Goal: Information Seeking & Learning: Find contact information

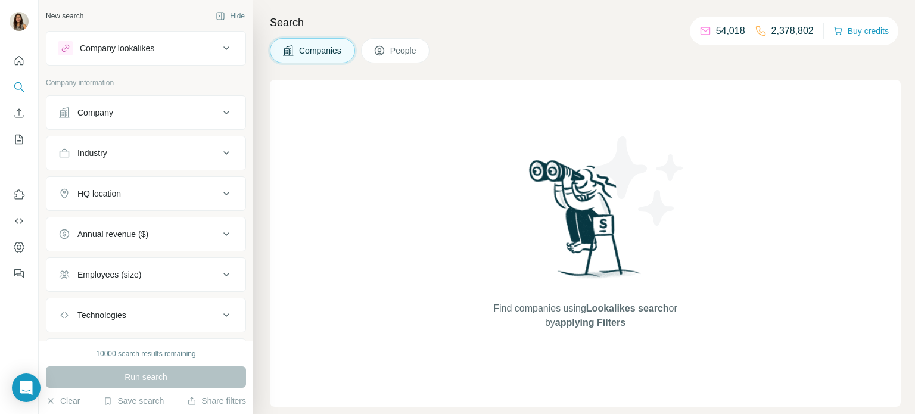
click at [189, 113] on div "Company" at bounding box center [138, 113] width 161 height 12
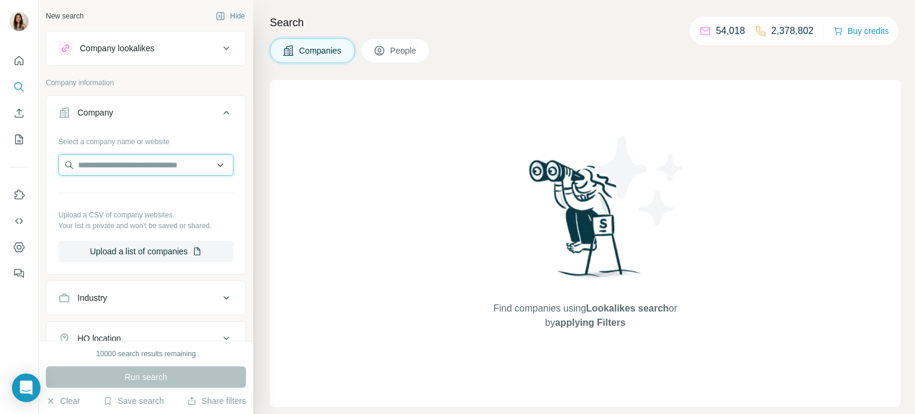
click at [147, 164] on input "text" at bounding box center [145, 164] width 175 height 21
type input "*"
paste input "**********"
type input "**********"
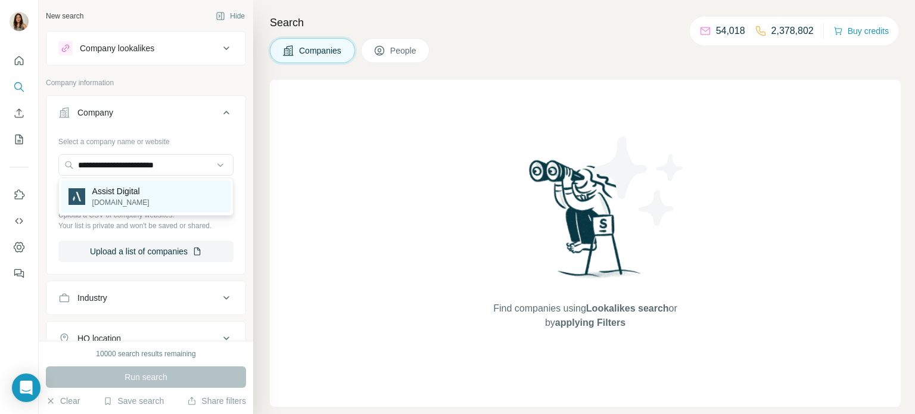
drag, startPoint x: 150, startPoint y: 177, endPoint x: 151, endPoint y: 183, distance: 6.1
click at [151, 183] on div "Assist Digital [DOMAIN_NAME]" at bounding box center [145, 196] width 175 height 38
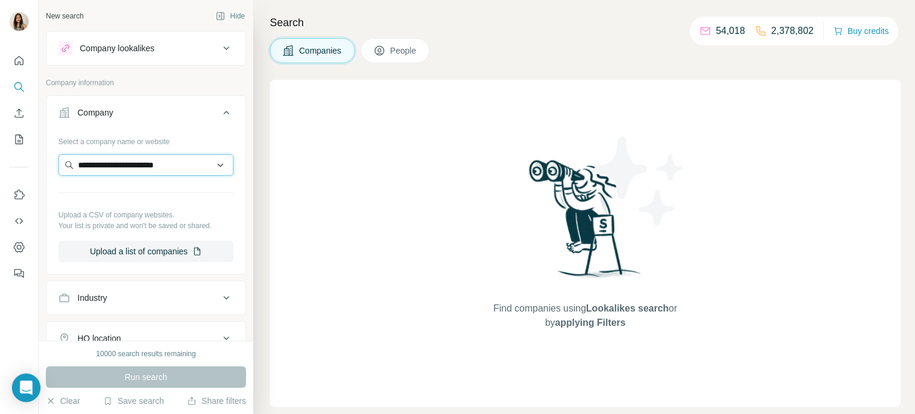
click at [177, 162] on input "**********" at bounding box center [145, 164] width 175 height 21
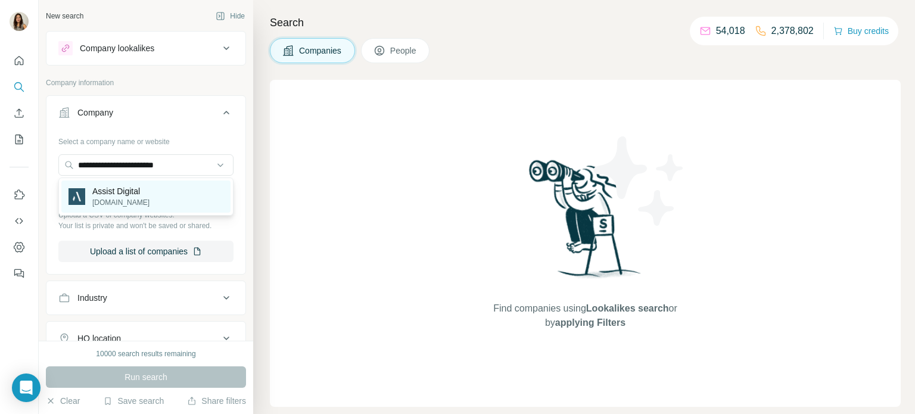
click at [161, 195] on div "Assist Digital [DOMAIN_NAME]" at bounding box center [145, 196] width 169 height 32
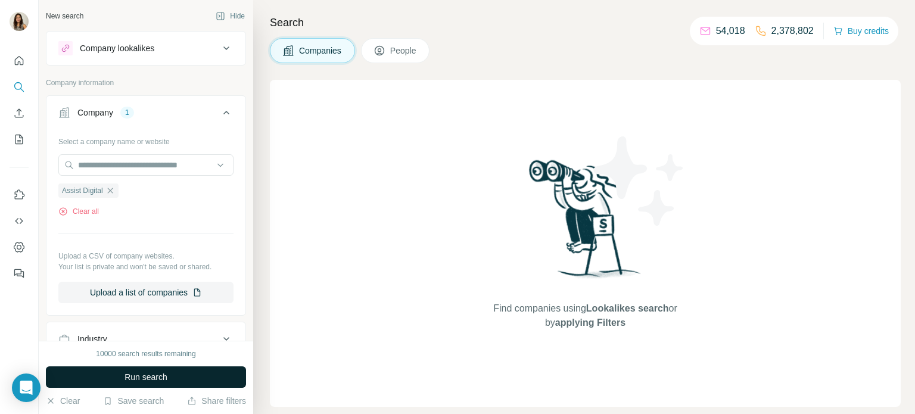
click at [163, 375] on span "Run search" at bounding box center [145, 377] width 43 height 12
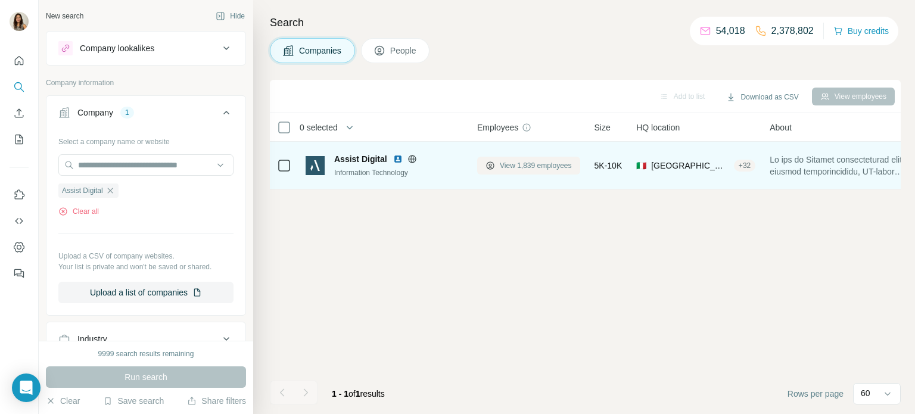
click at [543, 164] on span "View 1,839 employees" at bounding box center [536, 165] width 72 height 11
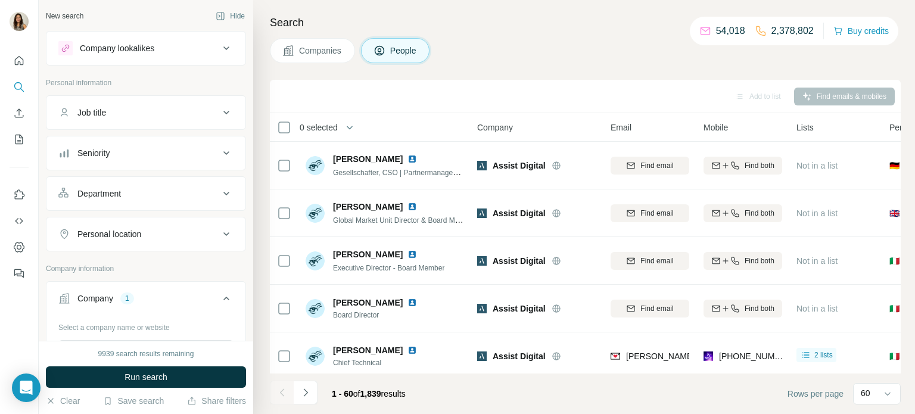
click at [200, 244] on button "Personal location" at bounding box center [145, 234] width 199 height 29
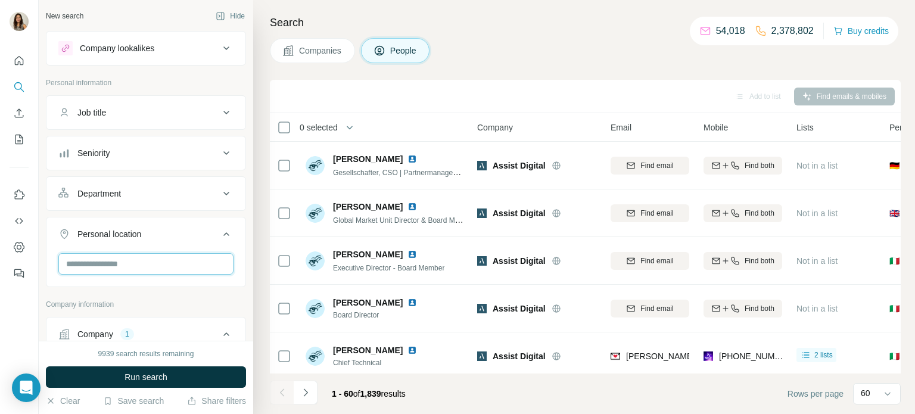
click at [180, 258] on input "text" at bounding box center [145, 263] width 175 height 21
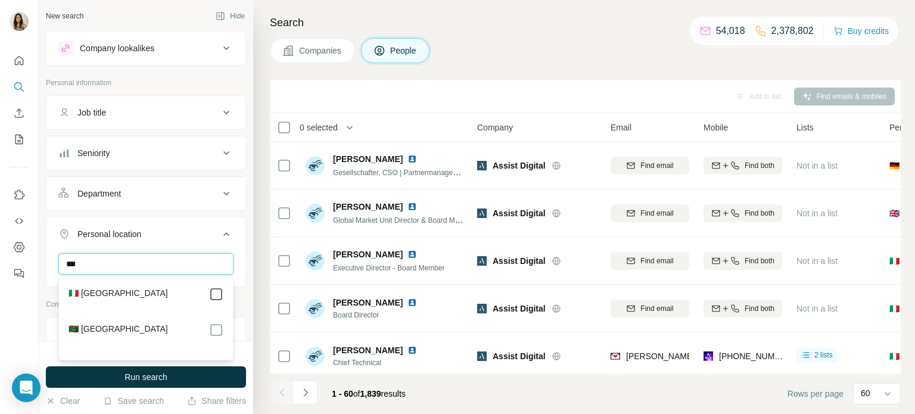
type input "***"
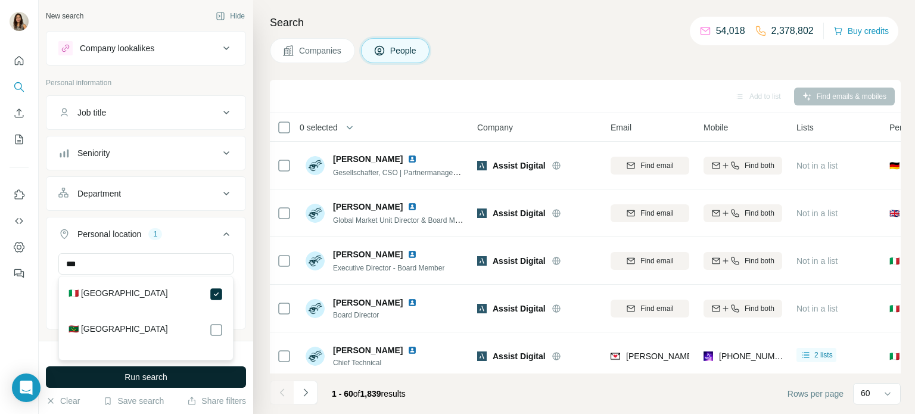
click at [212, 373] on button "Run search" at bounding box center [146, 376] width 200 height 21
click at [212, 373] on div "Run search" at bounding box center [146, 376] width 200 height 21
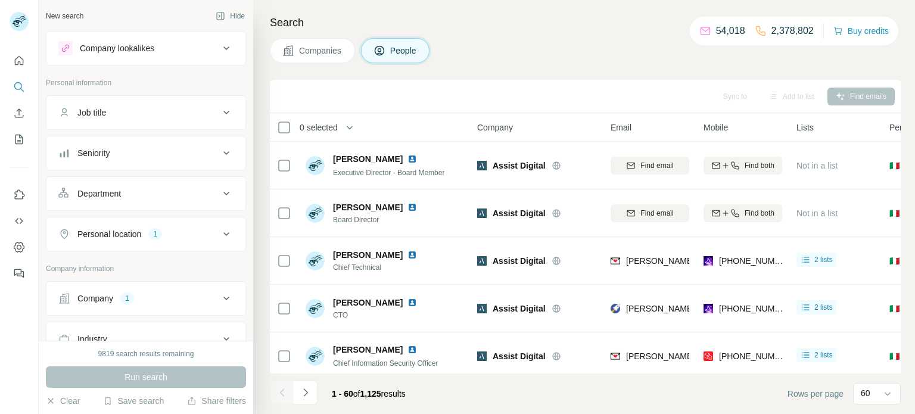
click at [182, 264] on p "Company information" at bounding box center [146, 268] width 200 height 11
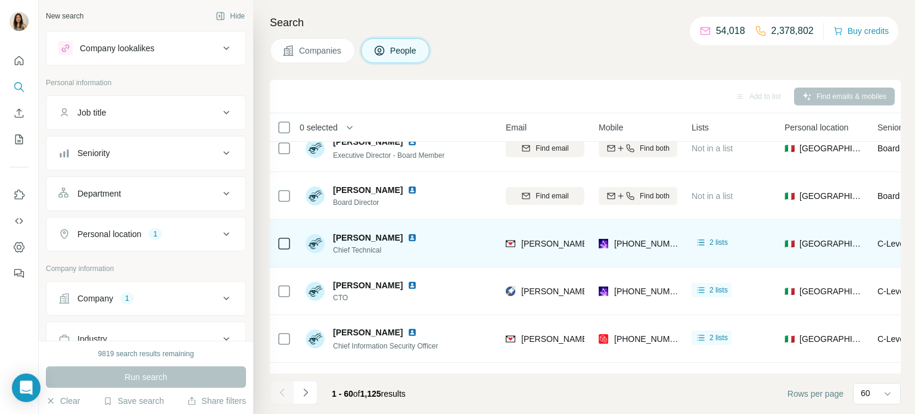
scroll to position [17, 0]
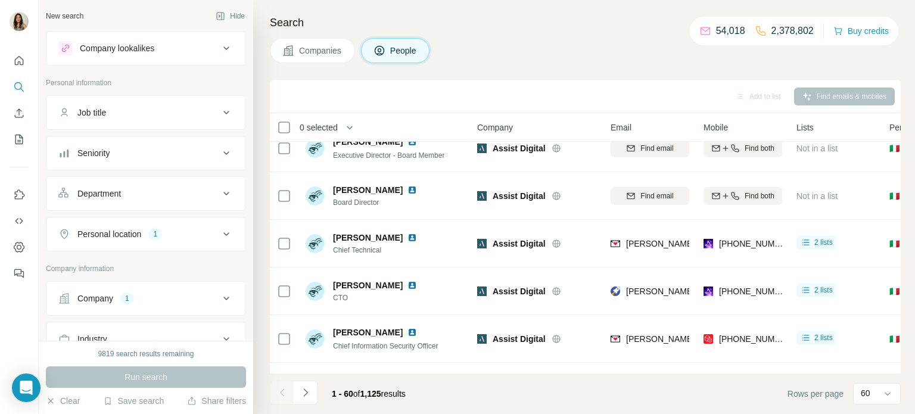
click at [168, 122] on button "Job title" at bounding box center [145, 112] width 199 height 29
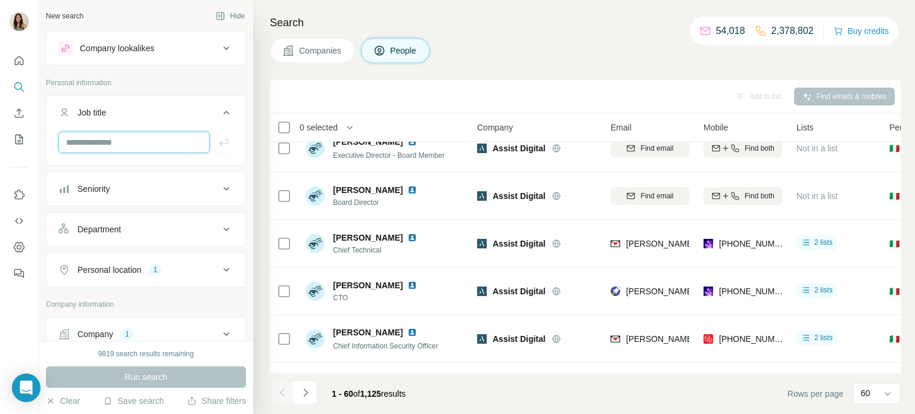
click at [139, 145] on input "text" at bounding box center [133, 142] width 151 height 21
type input "***"
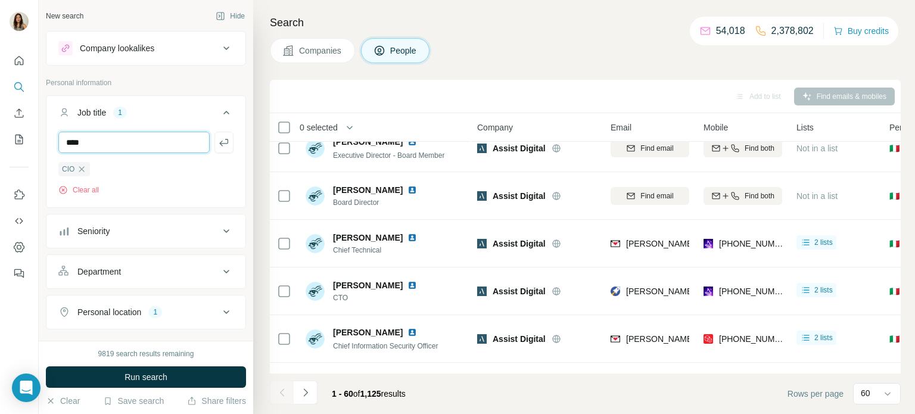
type input "****"
type input "**********"
click at [220, 138] on icon "button" at bounding box center [224, 142] width 12 height 12
click at [150, 144] on input "text" at bounding box center [133, 142] width 151 height 21
type input "**********"
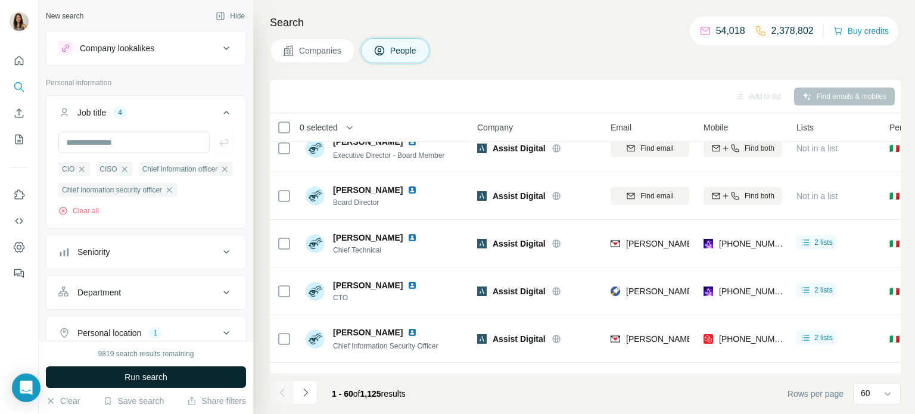
click at [171, 375] on button "Run search" at bounding box center [146, 376] width 200 height 21
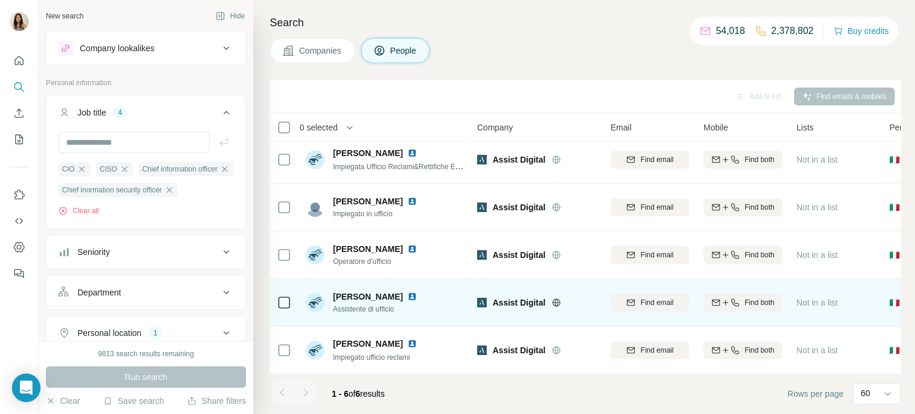
scroll to position [54, 2]
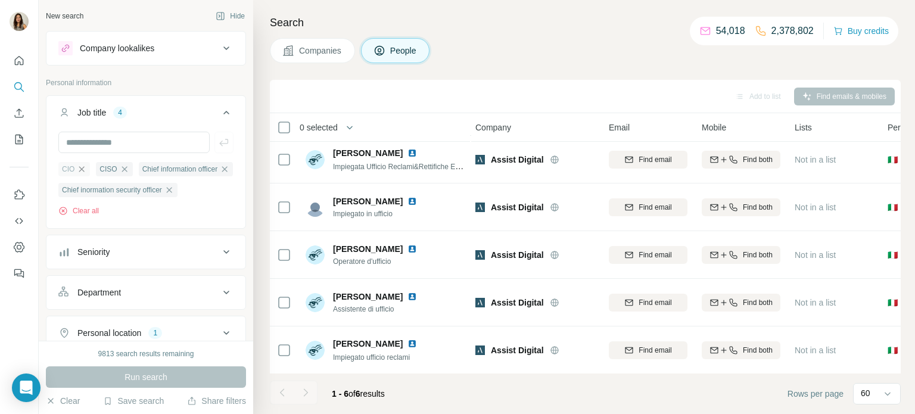
click at [82, 167] on icon "button" at bounding box center [82, 169] width 10 height 10
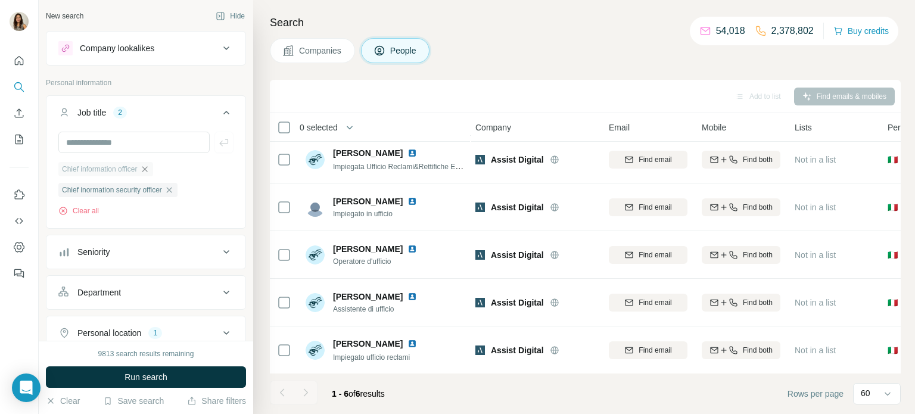
click at [147, 171] on icon "button" at bounding box center [145, 169] width 10 height 10
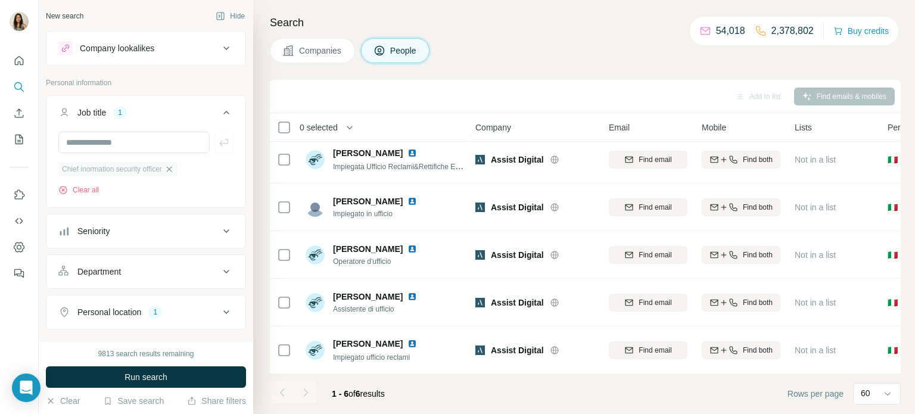
click at [174, 171] on icon "button" at bounding box center [169, 169] width 10 height 10
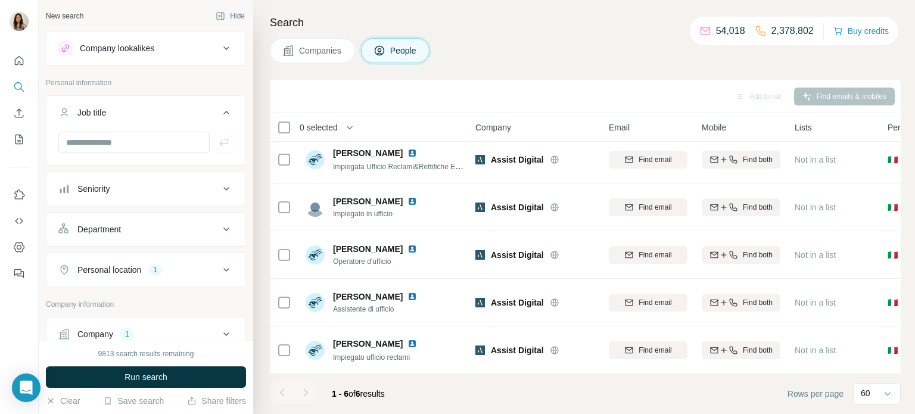
click at [167, 192] on div "Seniority" at bounding box center [138, 189] width 161 height 12
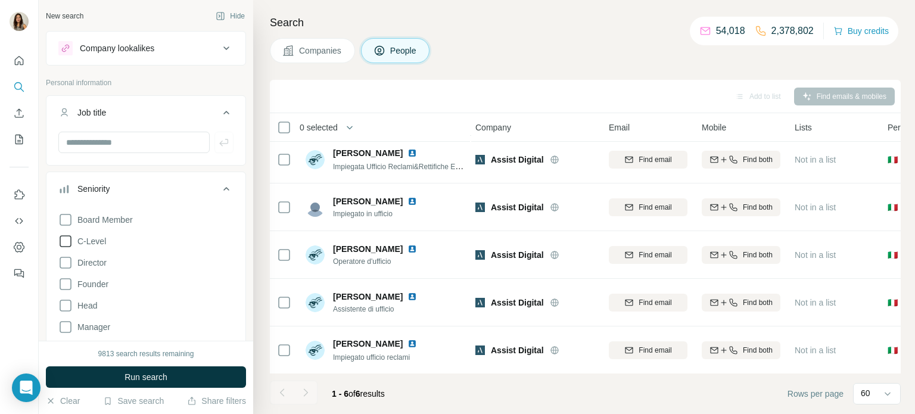
click at [60, 241] on icon at bounding box center [66, 241] width 12 height 12
click at [177, 378] on button "Run search" at bounding box center [146, 376] width 200 height 21
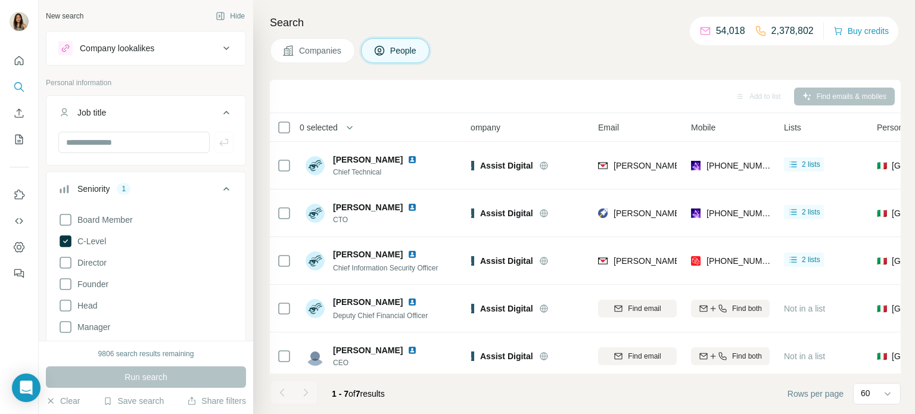
click at [329, 52] on span "Companies" at bounding box center [320, 51] width 43 height 12
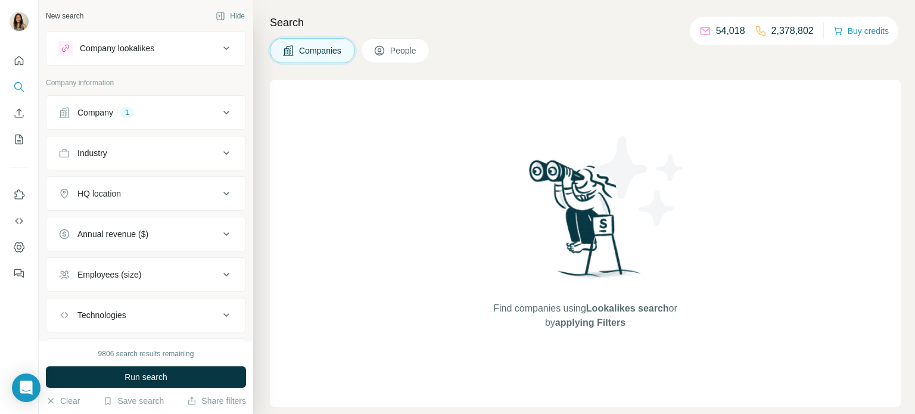
click at [171, 99] on button "Company 1" at bounding box center [145, 112] width 199 height 29
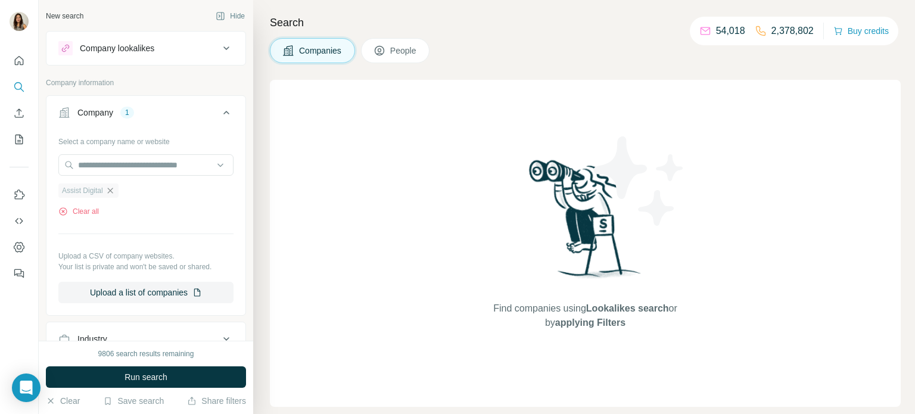
click at [114, 188] on icon "button" at bounding box center [110, 191] width 10 height 10
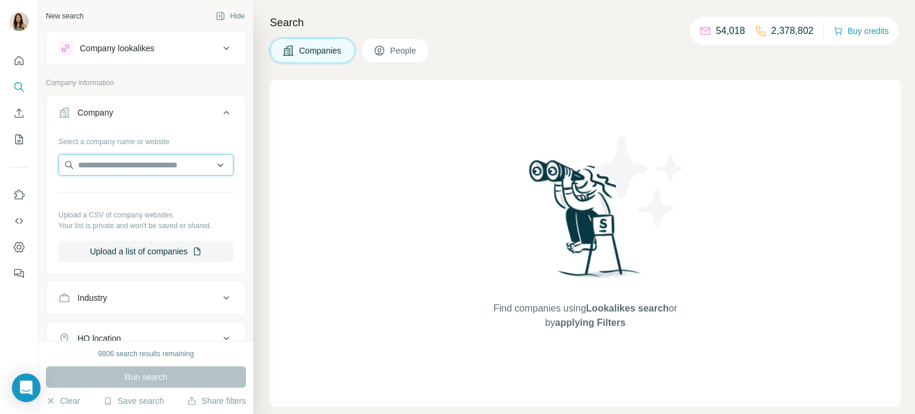
click at [173, 170] on input "text" at bounding box center [145, 164] width 175 height 21
paste input "**********"
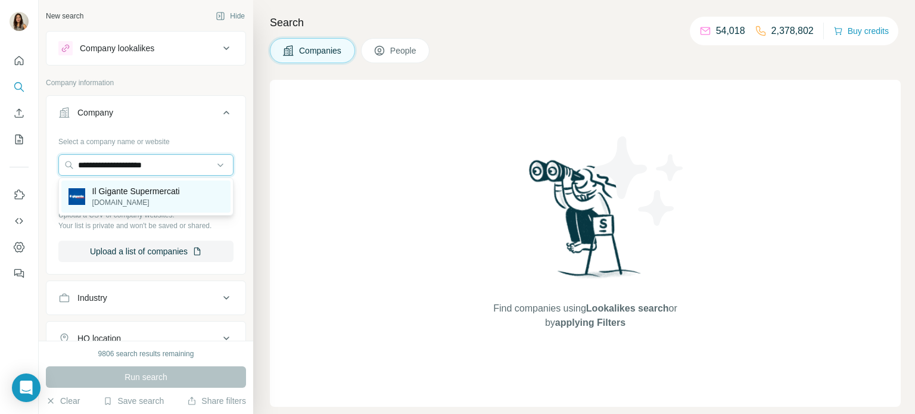
type input "**********"
click at [163, 191] on p "Il Gigante Supermercati" at bounding box center [136, 191] width 88 height 12
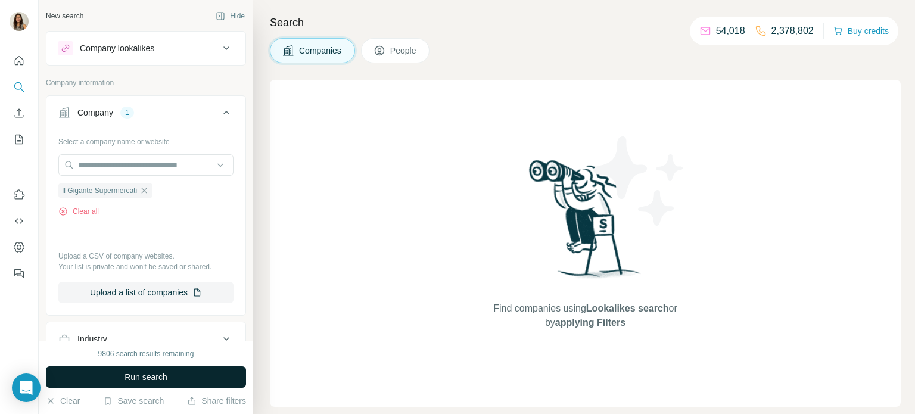
click at [145, 379] on span "Run search" at bounding box center [145, 377] width 43 height 12
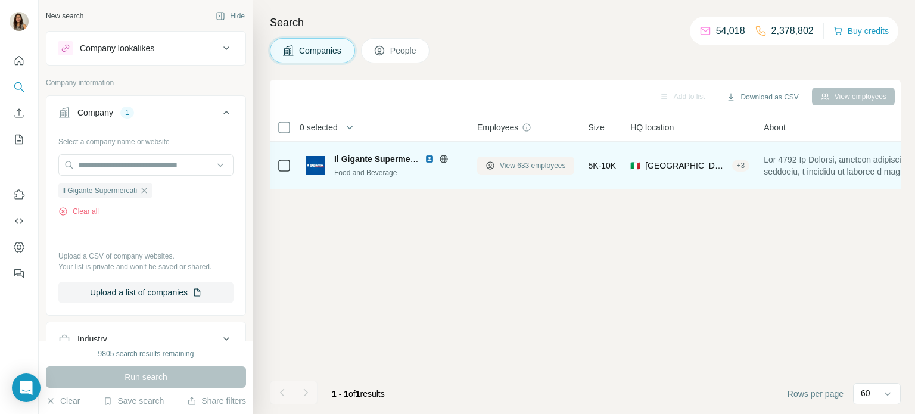
click at [525, 168] on span "View 633 employees" at bounding box center [533, 165] width 66 height 11
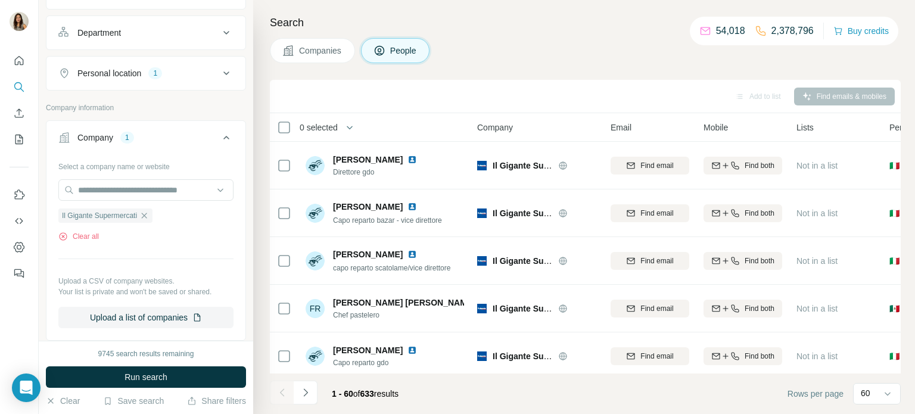
scroll to position [165, 0]
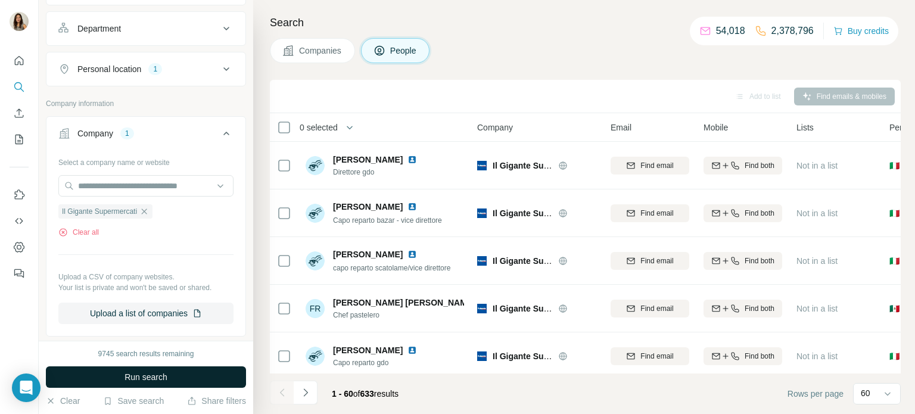
click at [183, 373] on button "Run search" at bounding box center [146, 376] width 200 height 21
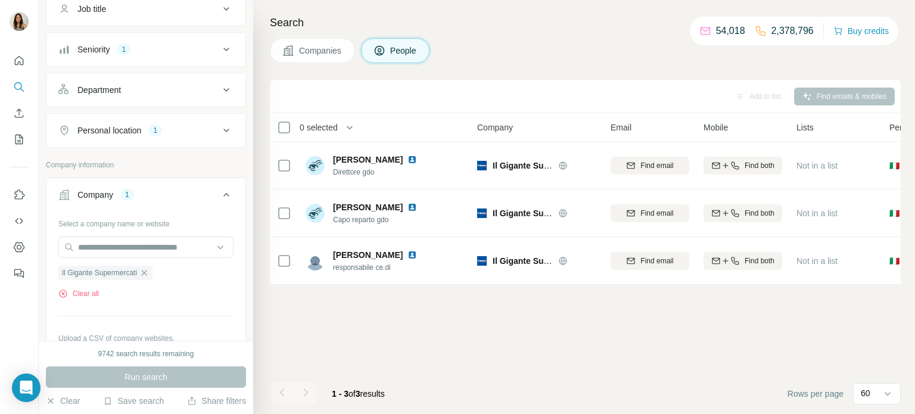
scroll to position [0, 0]
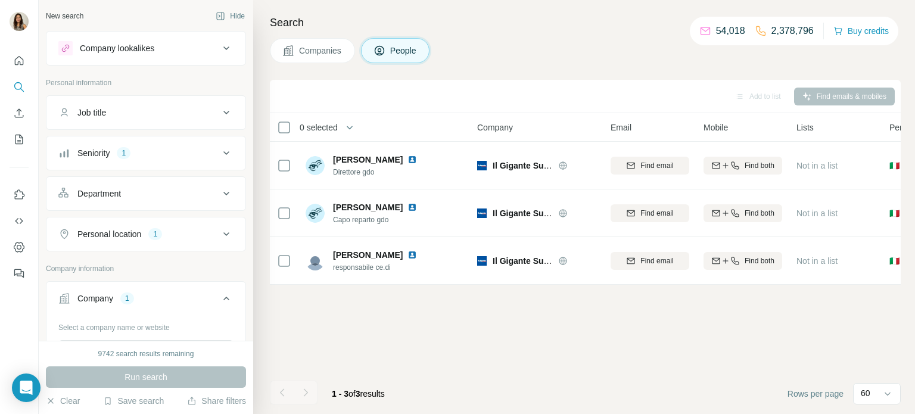
click at [149, 154] on div "Seniority 1" at bounding box center [138, 153] width 161 height 12
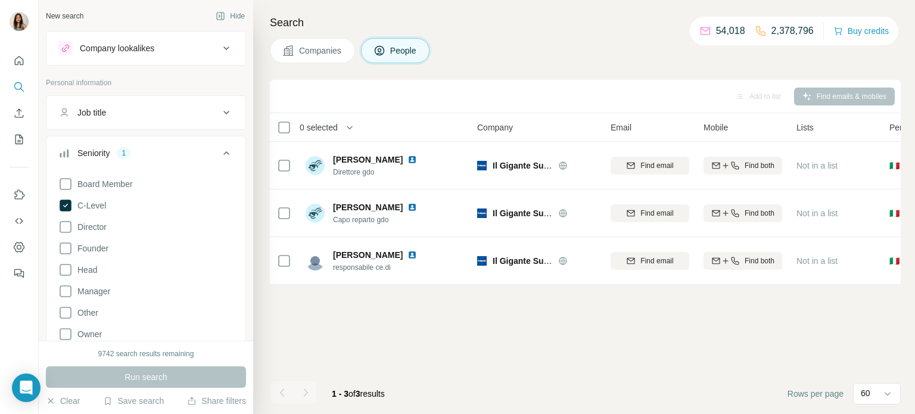
click at [149, 154] on div "Seniority 1" at bounding box center [138, 153] width 161 height 12
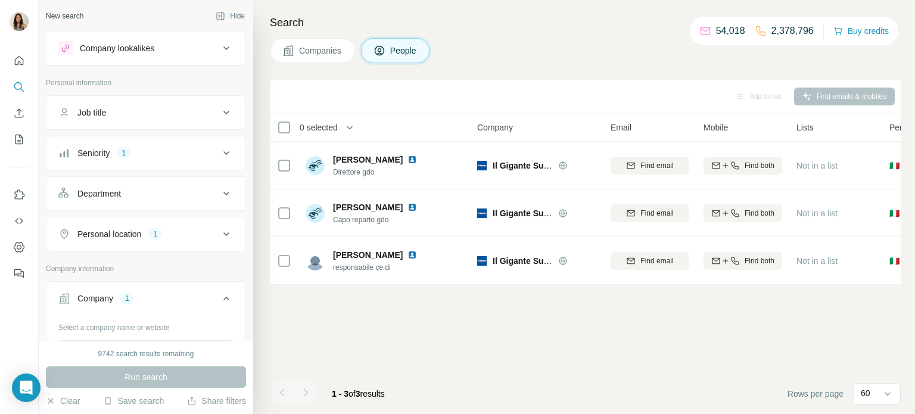
click at [148, 157] on div "Seniority 1" at bounding box center [138, 153] width 161 height 12
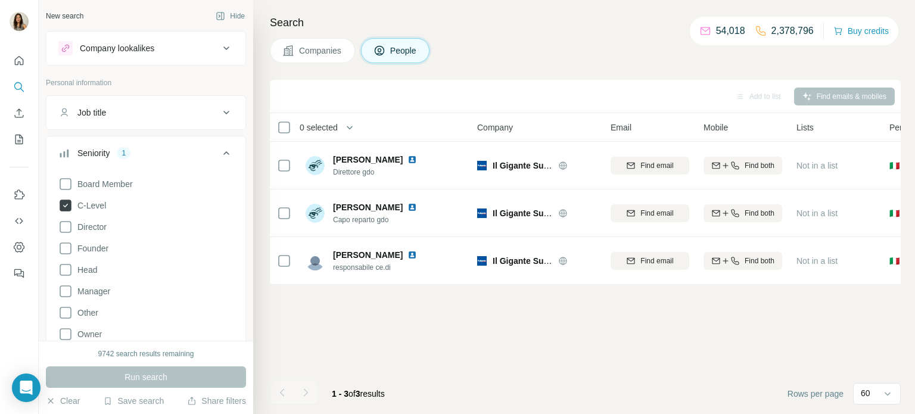
click at [69, 205] on icon at bounding box center [66, 205] width 12 height 12
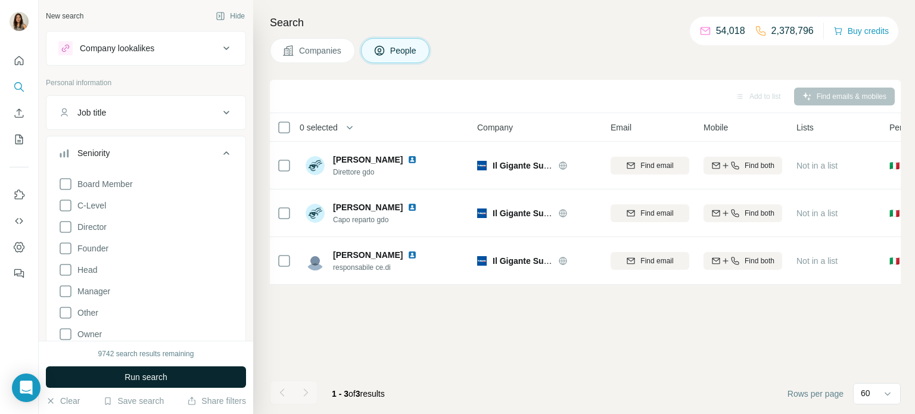
click at [167, 372] on span "Run search" at bounding box center [145, 377] width 43 height 12
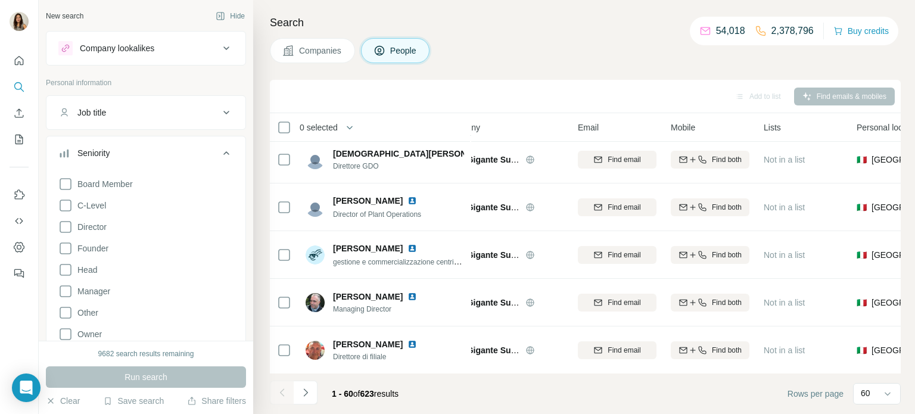
scroll to position [2625, 34]
click at [305, 398] on button "Navigate to next page" at bounding box center [306, 393] width 24 height 24
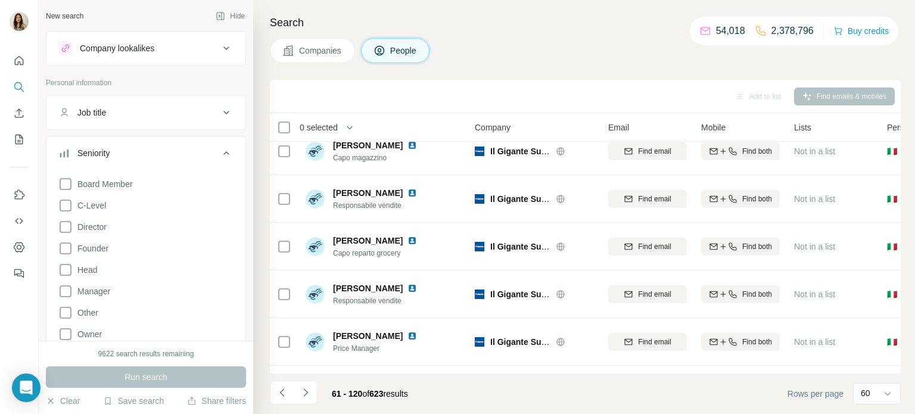
scroll to position [771, 2]
